Goal: Find specific page/section: Find specific page/section

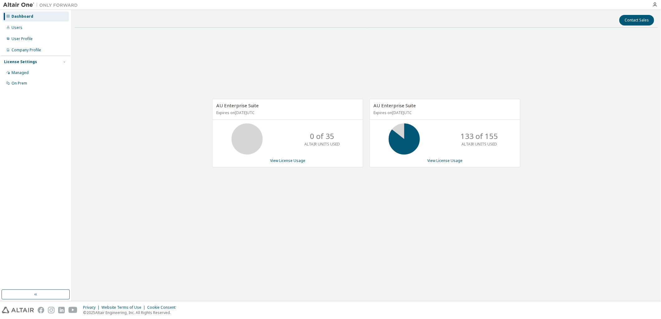
click at [450, 163] on div "View License Usage" at bounding box center [445, 160] width 143 height 5
click at [452, 158] on link "View License Usage" at bounding box center [444, 160] width 35 height 5
